Goal: Navigation & Orientation: Find specific page/section

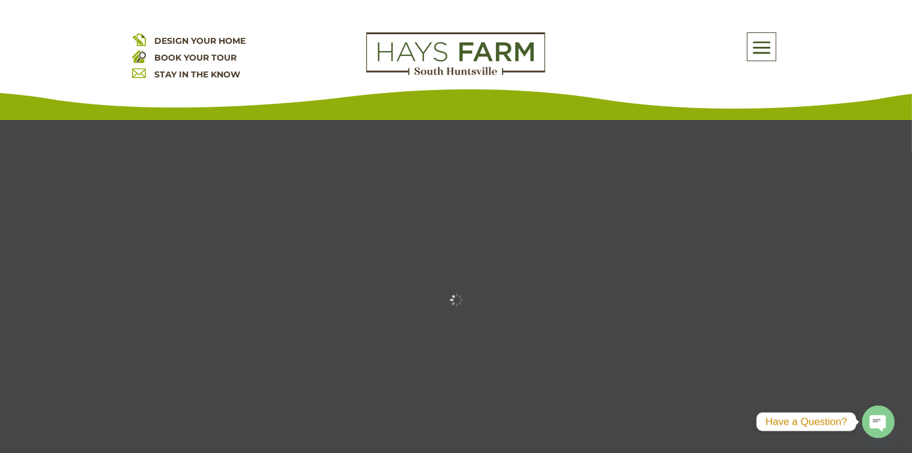
click at [771, 52] on span at bounding box center [761, 48] width 28 height 28
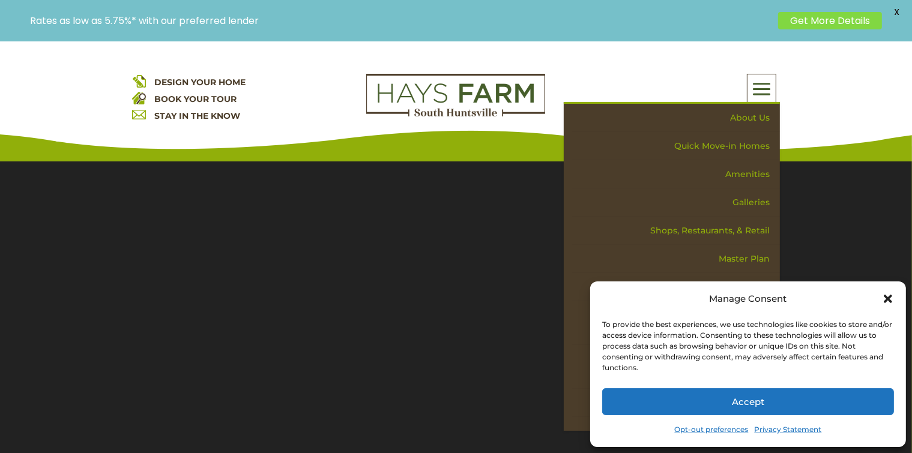
click at [808, 395] on button "Accept" at bounding box center [748, 401] width 292 height 27
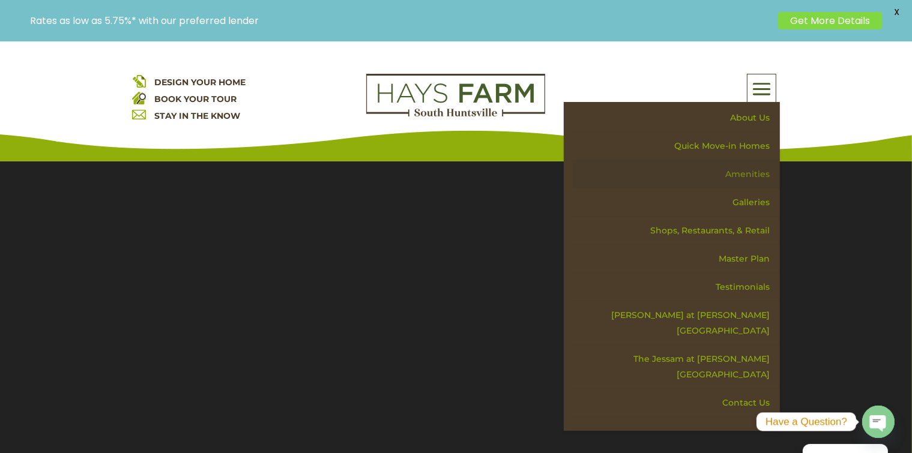
click at [749, 172] on link "Amenities" at bounding box center [676, 174] width 208 height 28
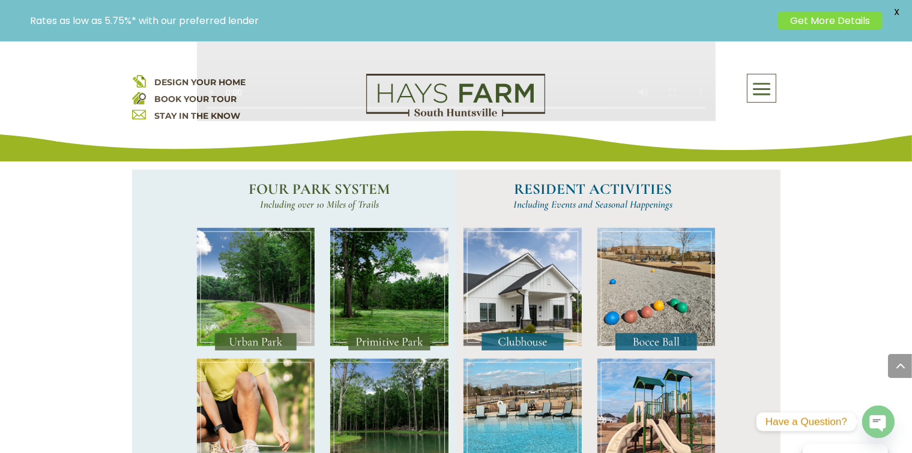
scroll to position [1081, 0]
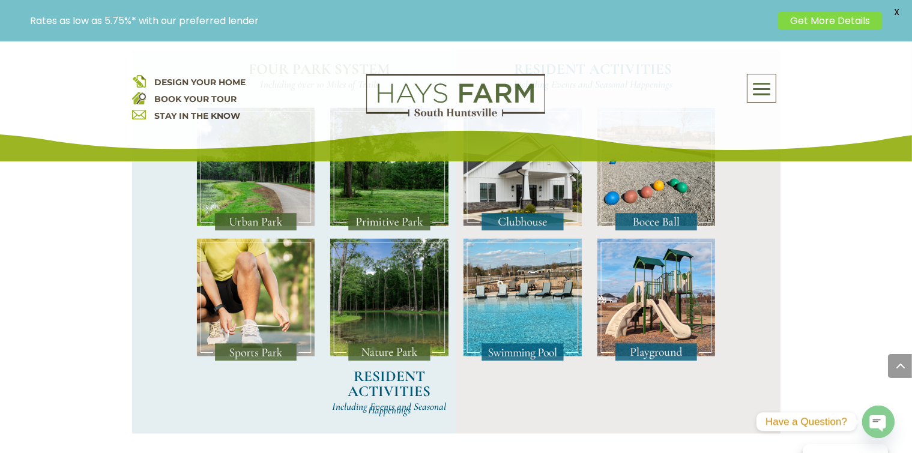
click at [749, 91] on span at bounding box center [761, 90] width 28 height 28
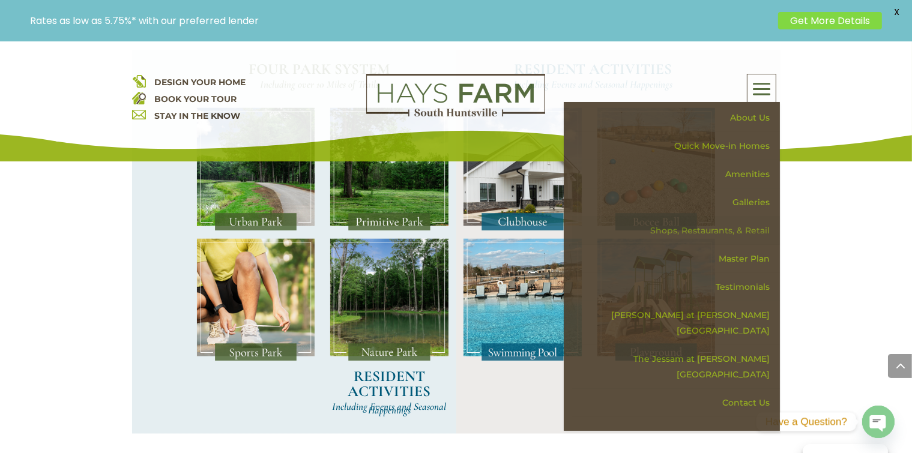
click at [737, 230] on link "Shops, Restaurants, & Retail" at bounding box center [676, 231] width 208 height 28
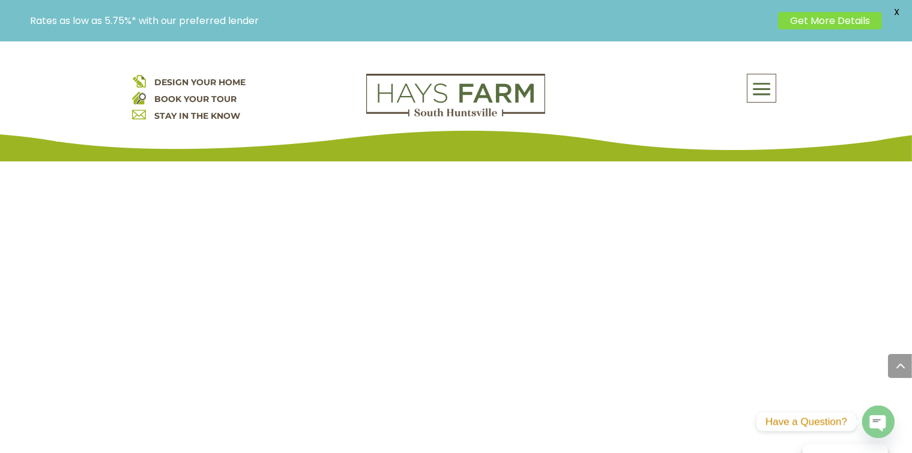
scroll to position [2581, 0]
